Goal: Obtain resource: Download file/media

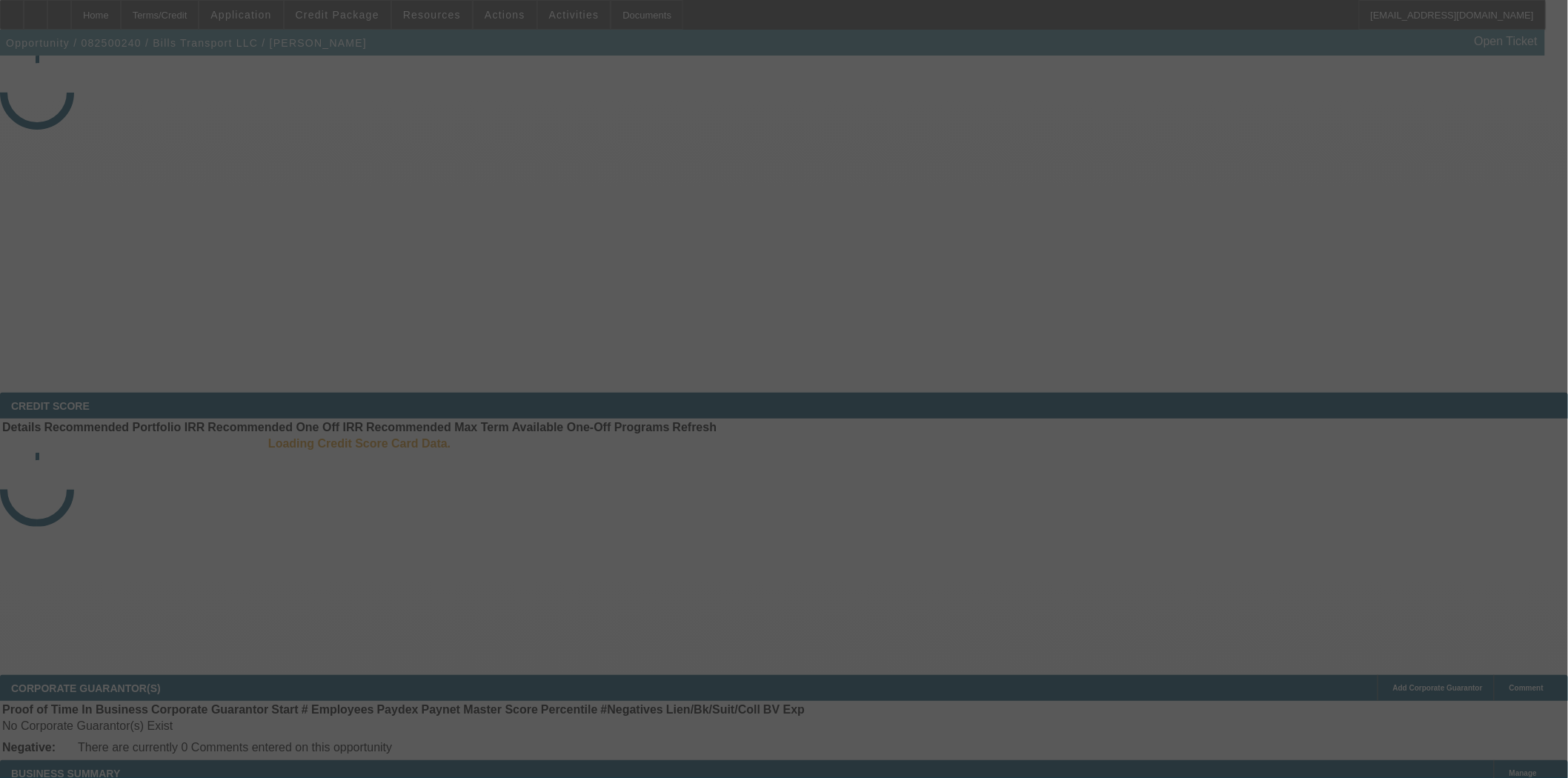
select select "4"
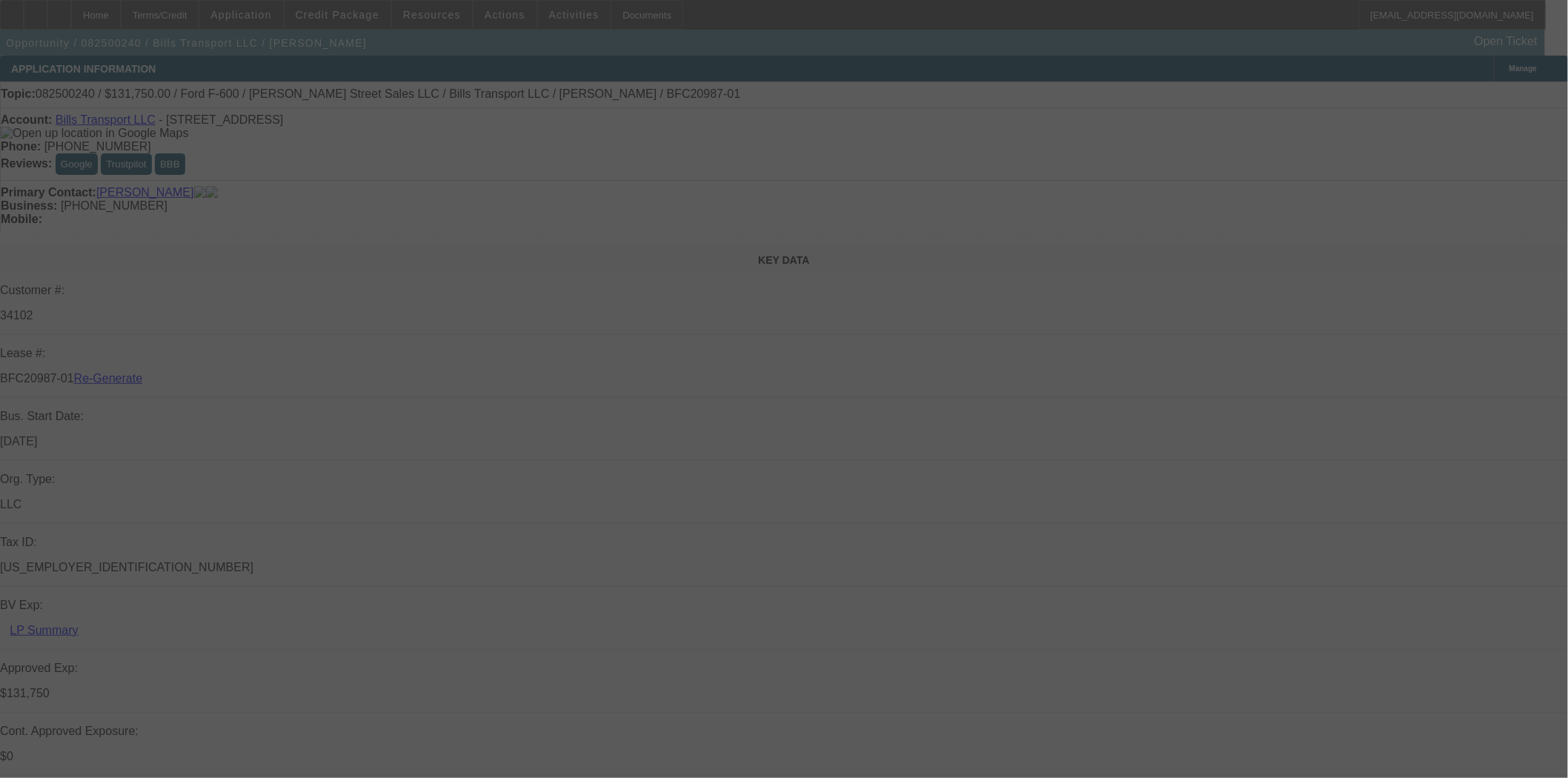
select select "0"
select select "3"
select select "0"
select select "6"
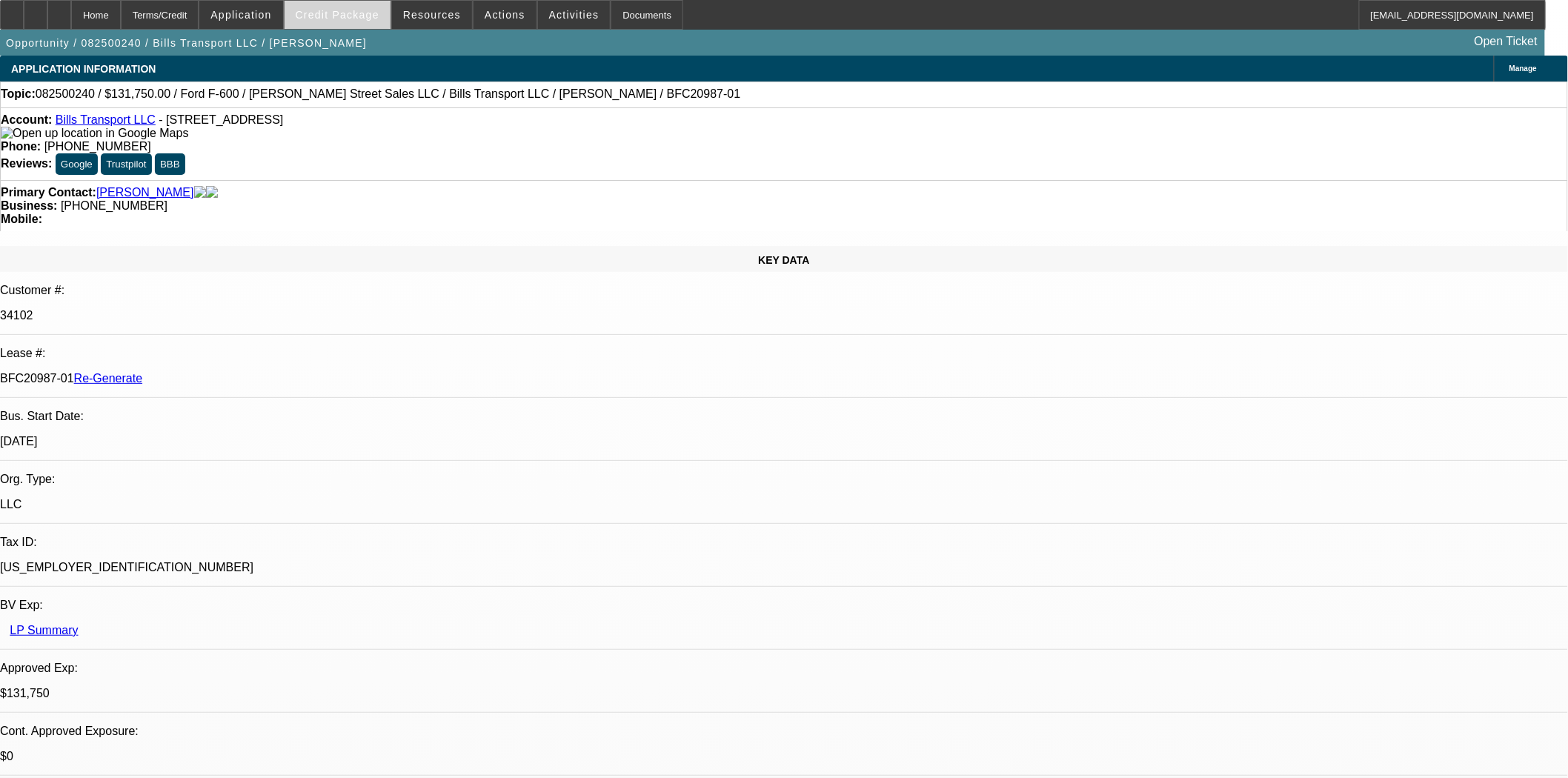
click at [325, 20] on span at bounding box center [337, 15] width 106 height 36
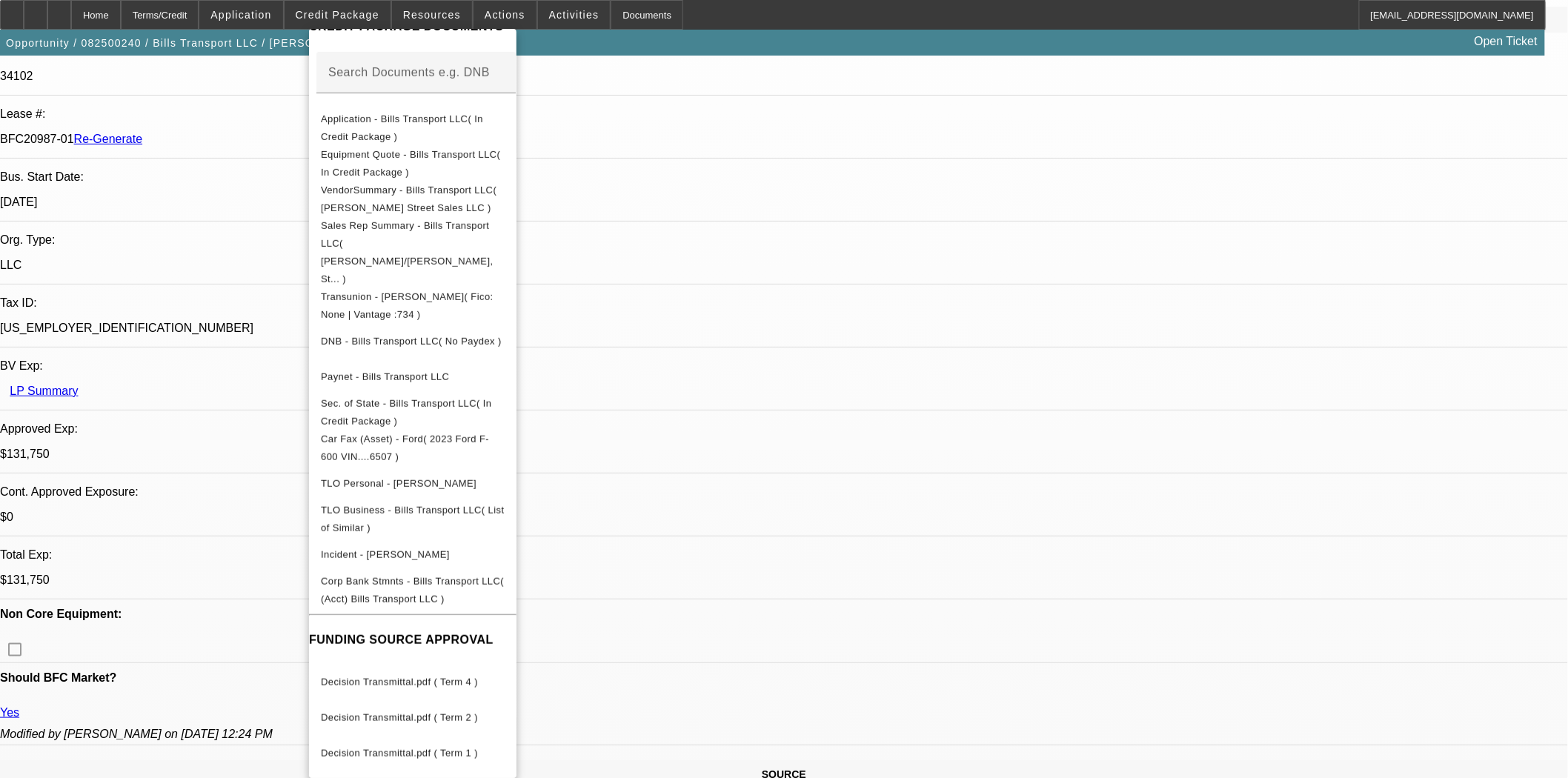
scroll to position [411, 0]
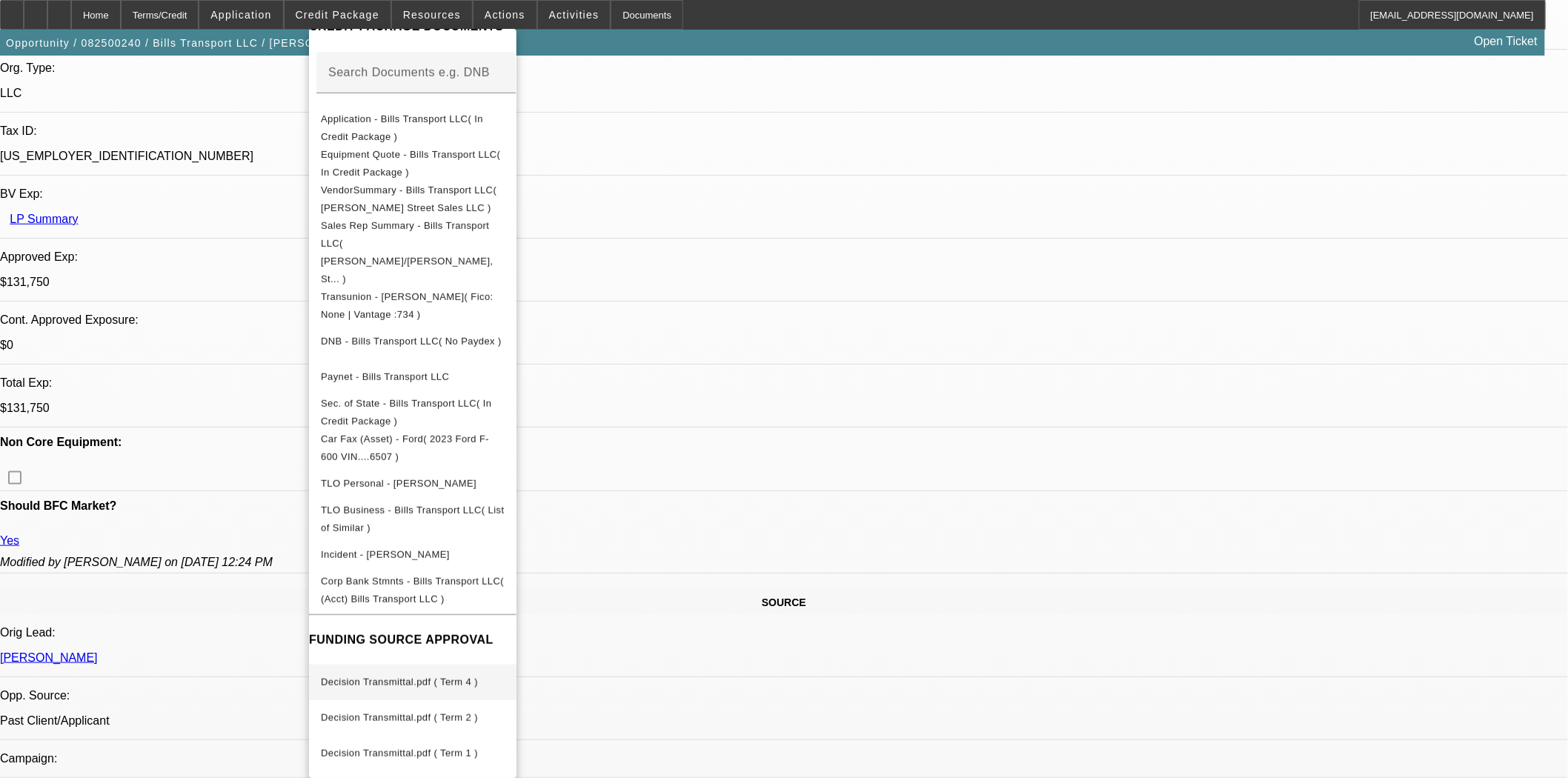
click at [433, 677] on span "Decision Transmittal.pdf ( Term 4 )" at bounding box center [399, 682] width 157 height 11
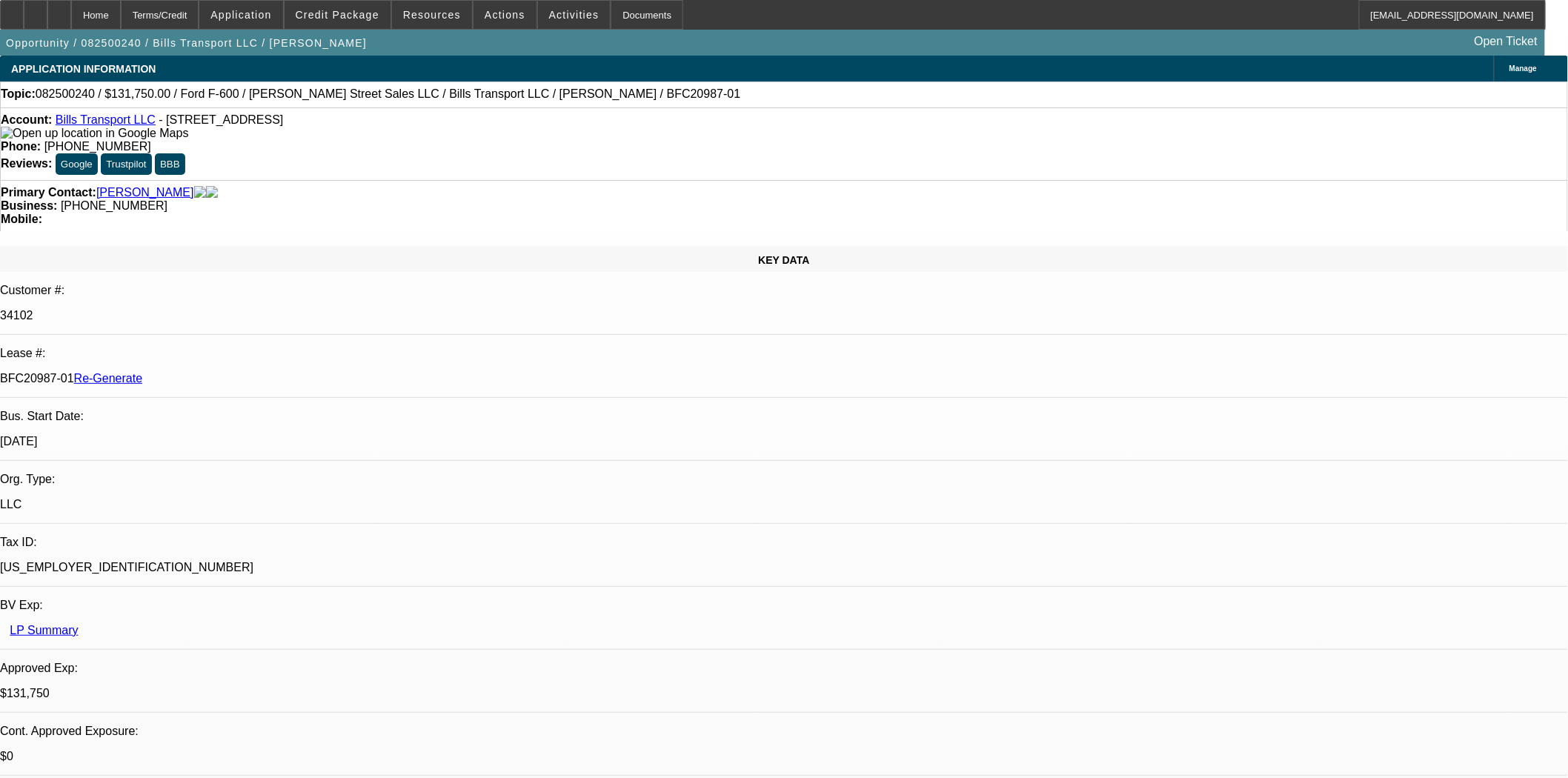
scroll to position [661, 0]
drag, startPoint x: 1192, startPoint y: 239, endPoint x: 1195, endPoint y: 249, distance: 10.4
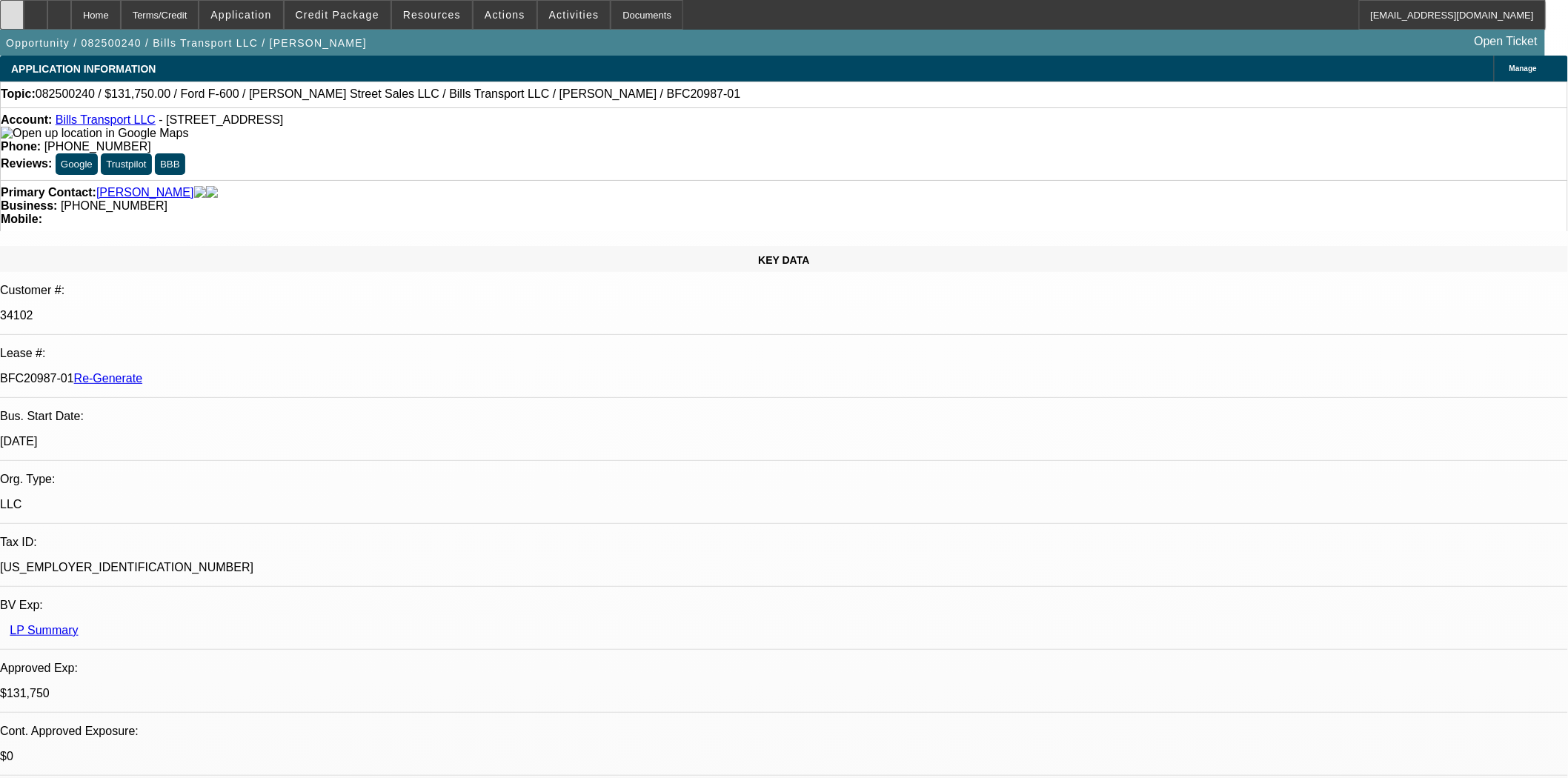
click at [24, 25] on div at bounding box center [12, 15] width 24 height 29
